Goal: Information Seeking & Learning: Find specific fact

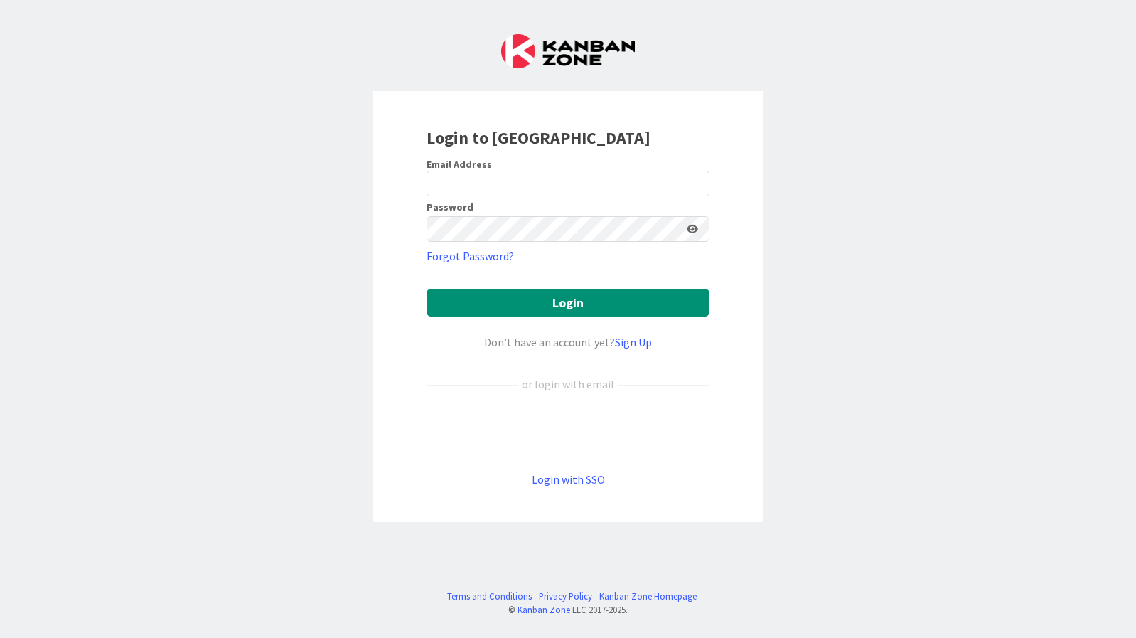
click at [870, 134] on div "Login to Kanban Zone Email Address Password Forgot Password? Login Don’t have a…" at bounding box center [568, 319] width 1136 height 638
click at [525, 180] on input "email" at bounding box center [568, 184] width 283 height 26
type input "keijo.mukku@pandia.fi"
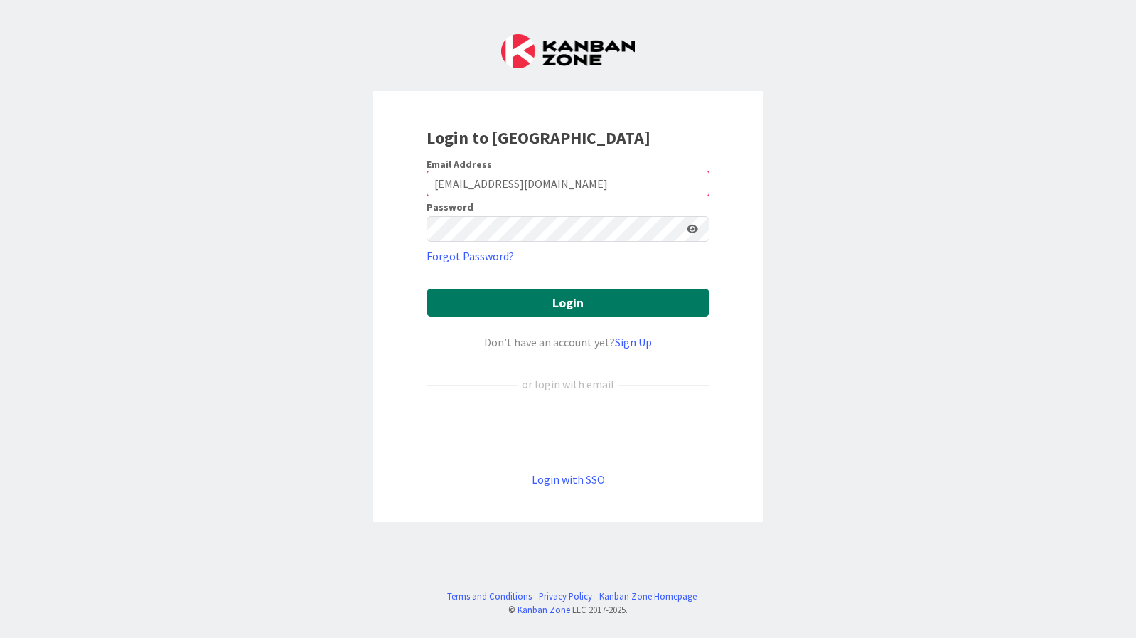
click at [513, 314] on button "Login" at bounding box center [568, 303] width 283 height 28
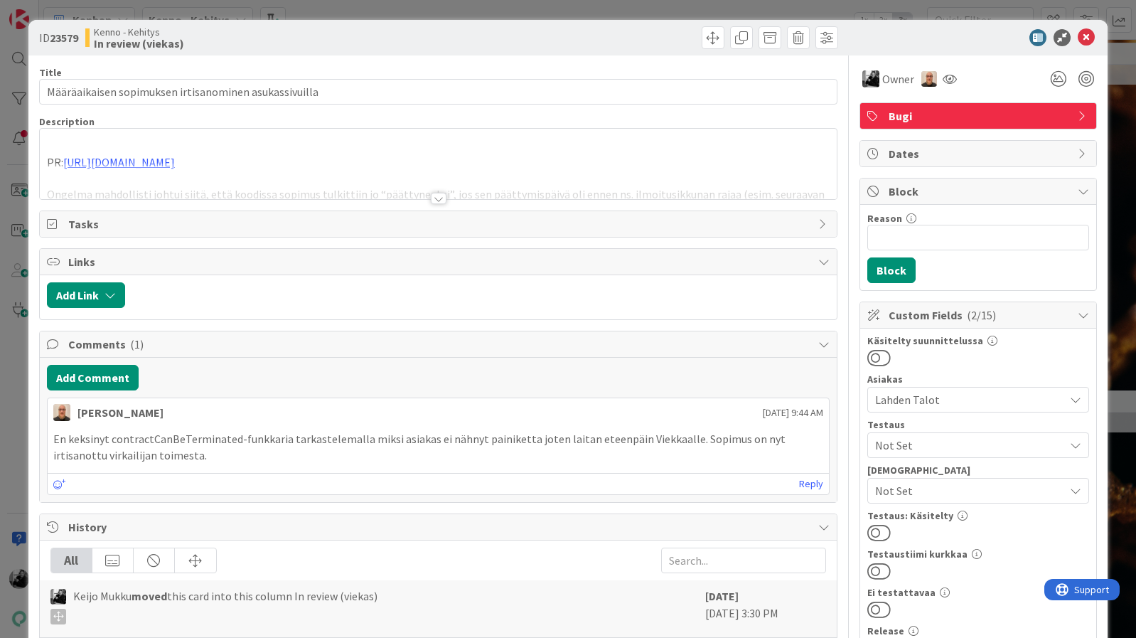
click at [436, 195] on div at bounding box center [439, 198] width 16 height 11
click at [436, 197] on div at bounding box center [439, 198] width 16 height 11
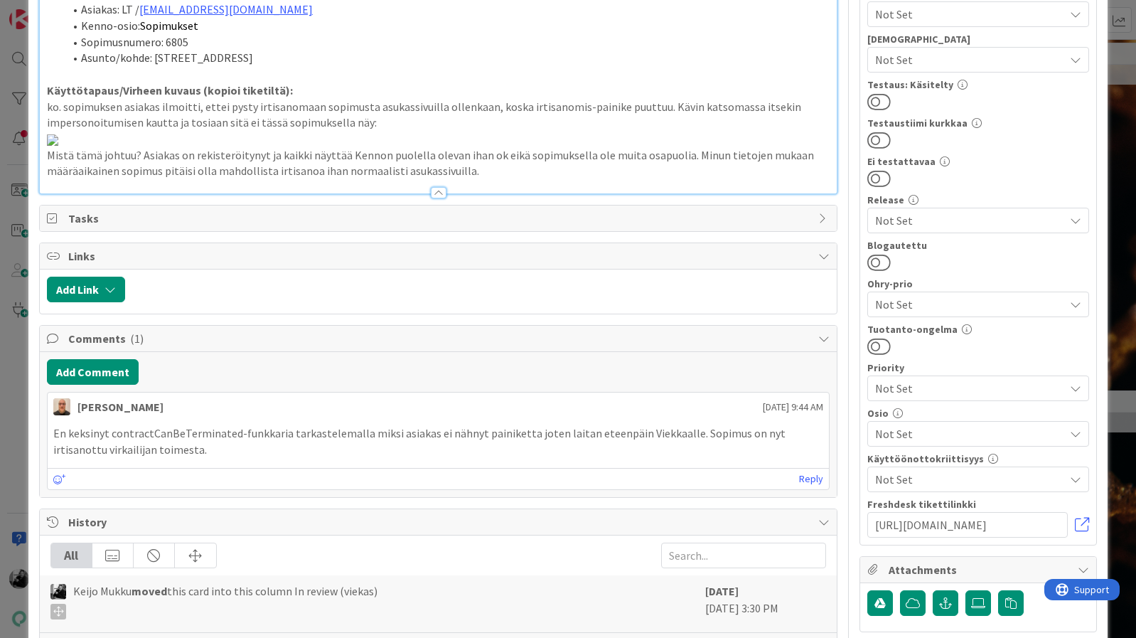
scroll to position [432, 0]
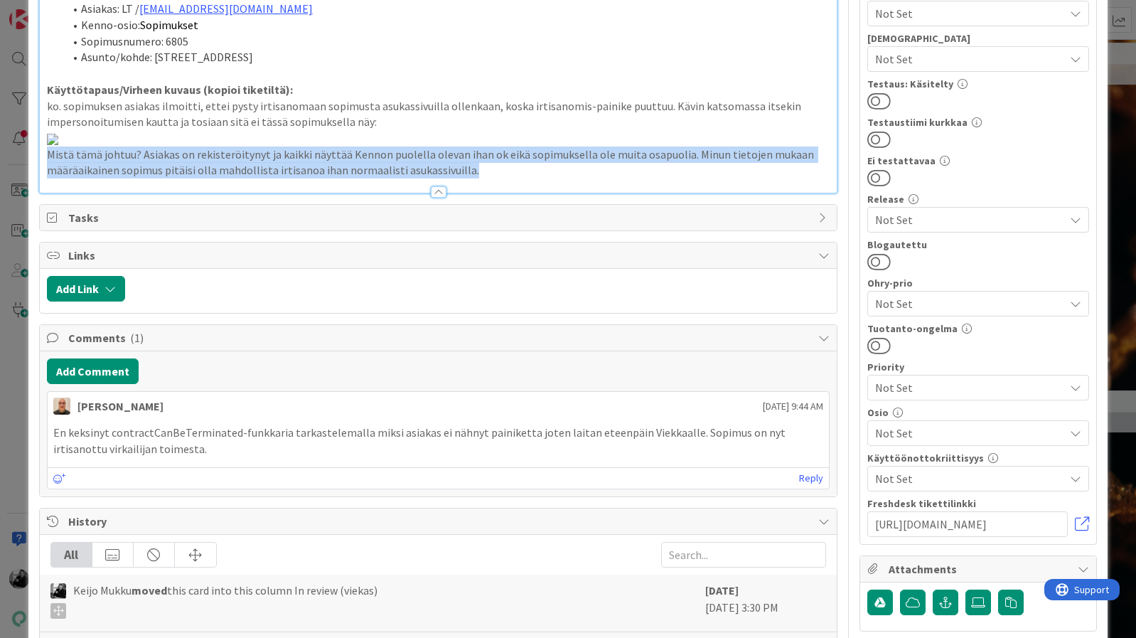
drag, startPoint x: 489, startPoint y: 435, endPoint x: 23, endPoint y: 416, distance: 466.8
click at [23, 416] on div "ID 23579 [PERSON_NAME] In review (viekas) Title 54 / 128 Määräaikaisen sopimuks…" at bounding box center [568, 319] width 1136 height 638
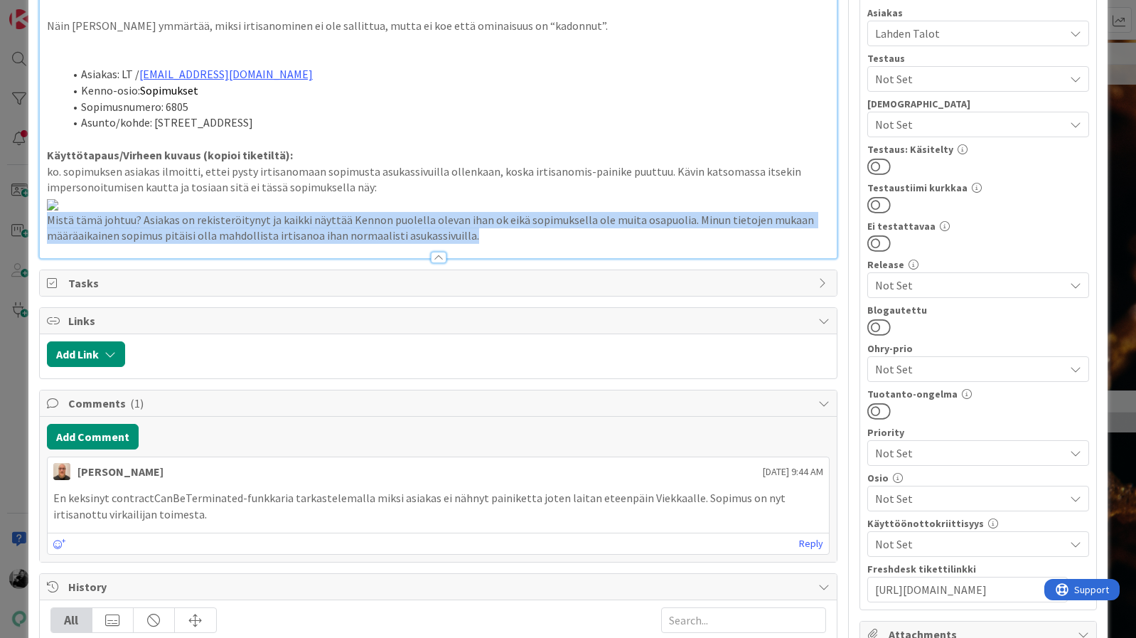
scroll to position [367, 0]
click at [478, 243] on p "Mistä tämä johtuu? Asiakas on rekisteröitynyt ja kaikki näyttää Kennon puolella…" at bounding box center [438, 227] width 783 height 32
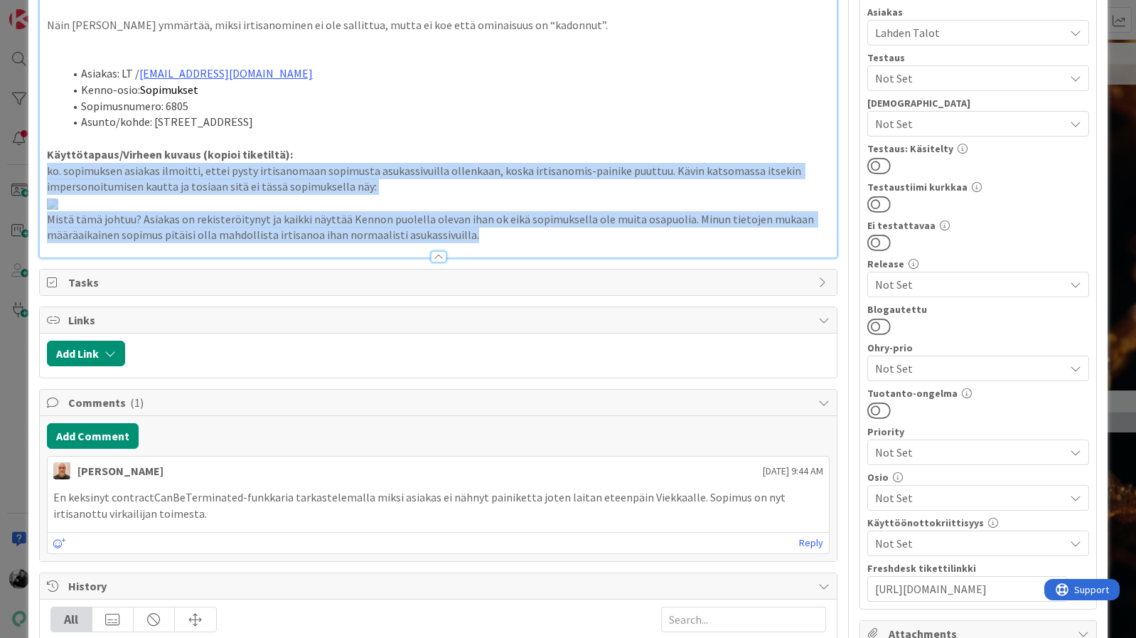
drag, startPoint x: 486, startPoint y: 497, endPoint x: 38, endPoint y: 168, distance: 554.9
click at [38, 168] on div "ID 23579 [PERSON_NAME] In review (viekas) Title 54 / 128 Määräaikaisen sopimuks…" at bounding box center [567, 328] width 1079 height 1350
copy div "Käyttötapaus/Virheen kuvaus (kopioi tiketiltä): ko. sopimuksen asiakas ilmoitti…"
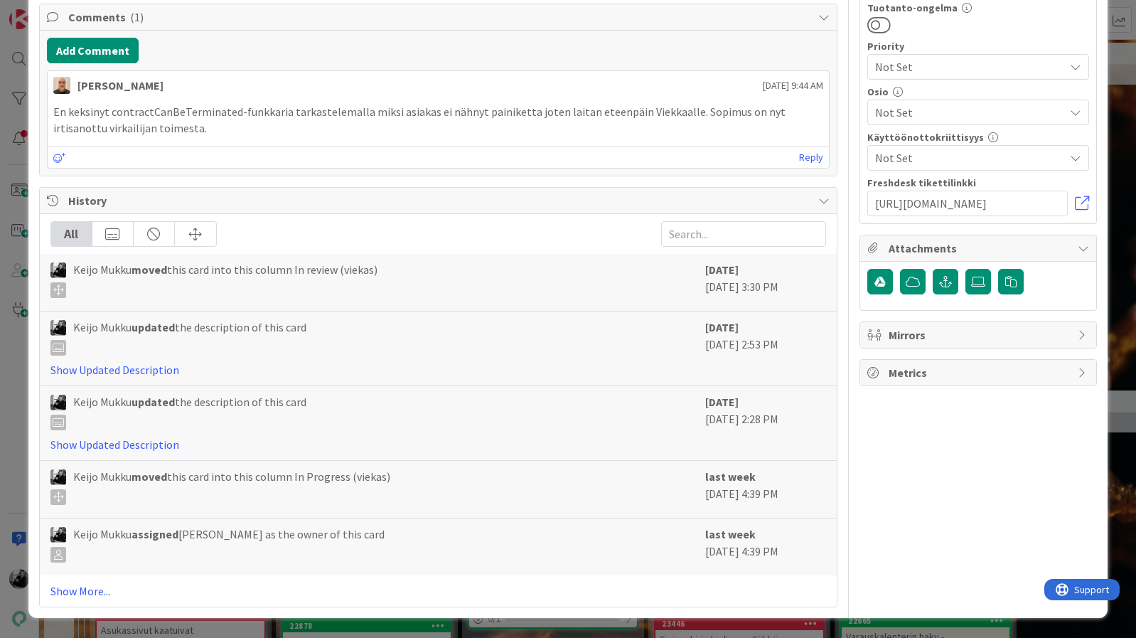
scroll to position [1015, 0]
